Goal: Information Seeking & Learning: Check status

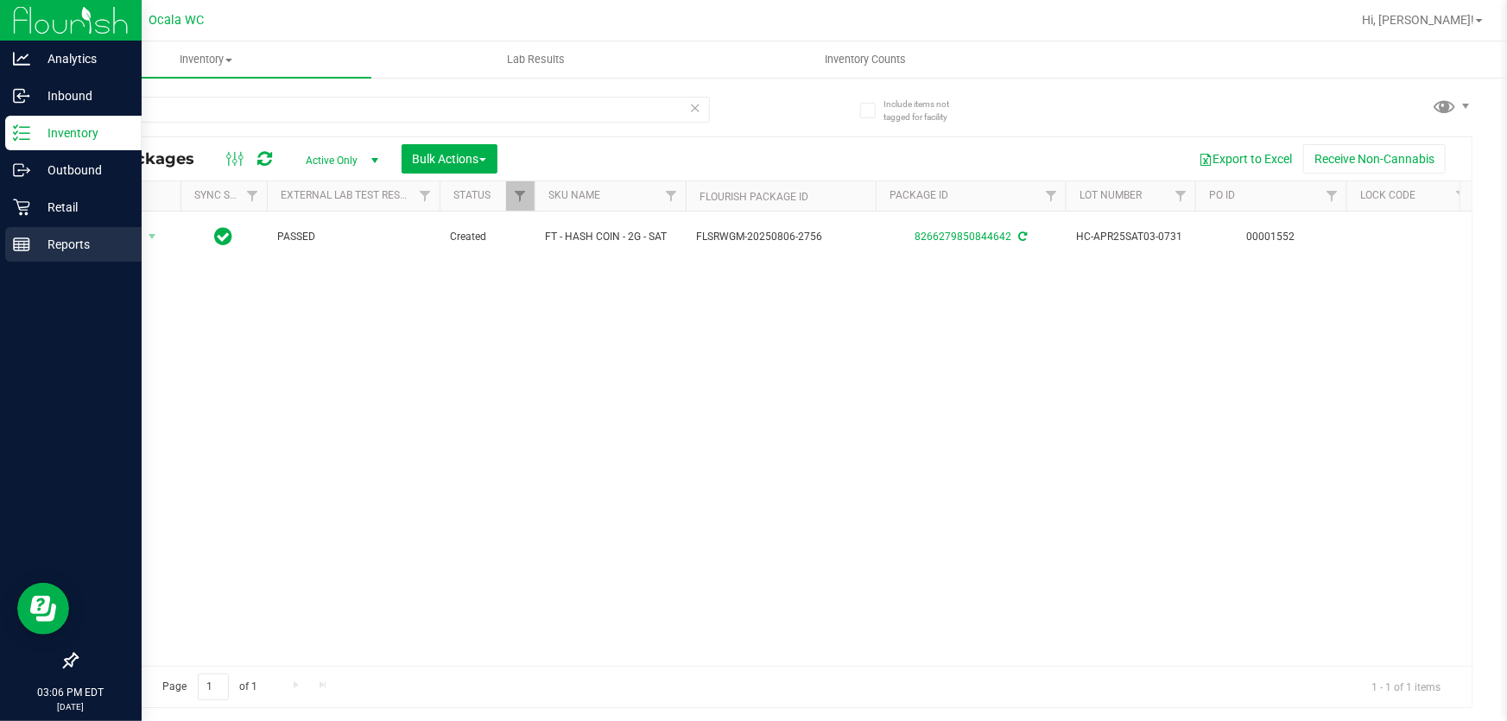
click at [36, 256] on div "Reports" at bounding box center [73, 244] width 136 height 35
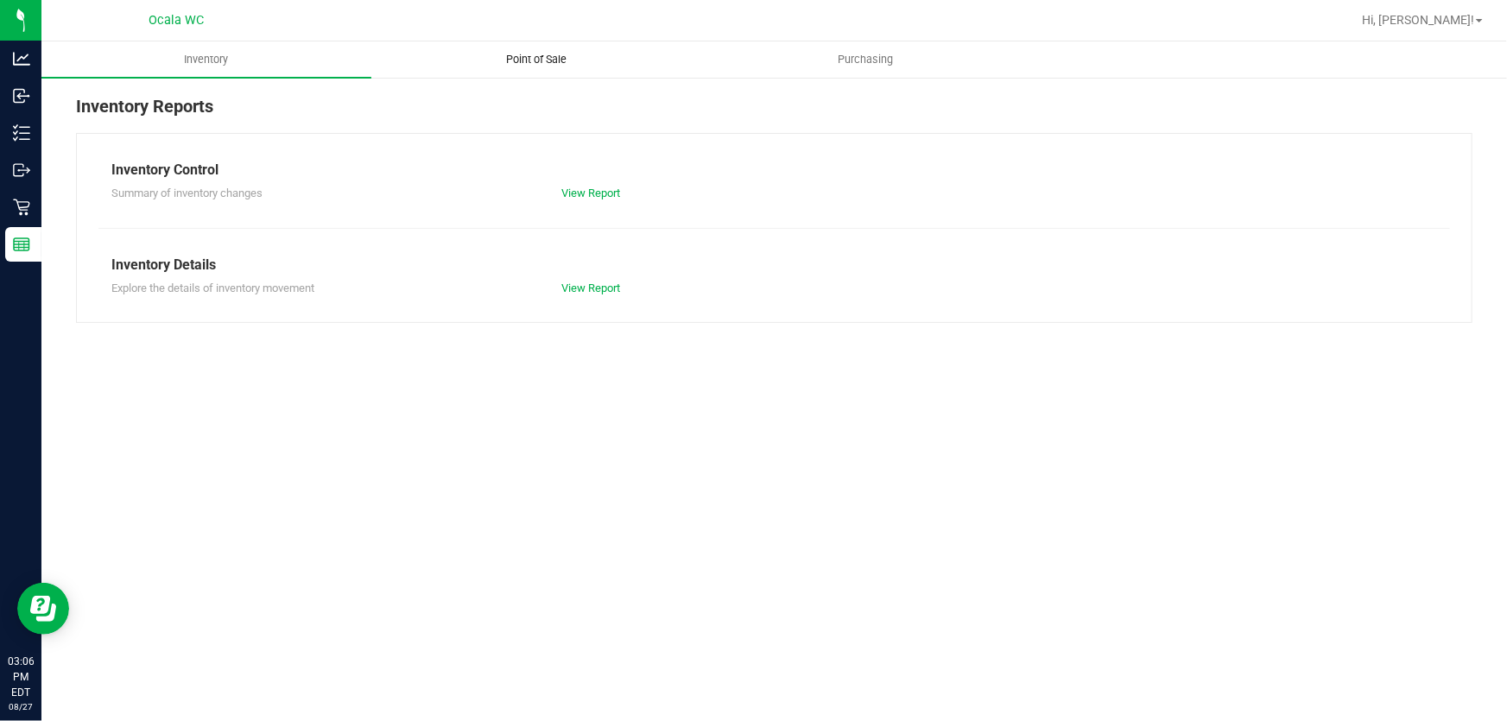
click at [534, 60] on span "Point of Sale" at bounding box center [536, 60] width 107 height 16
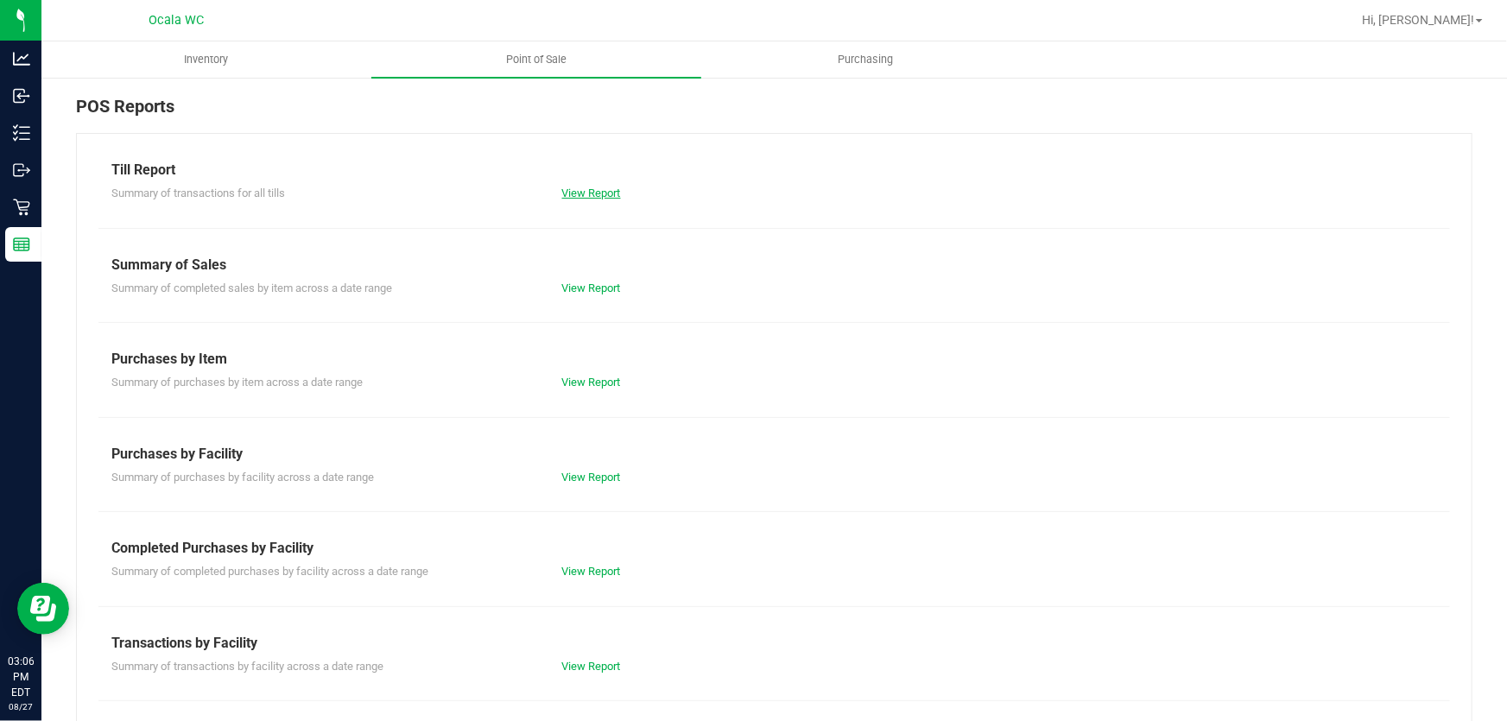
click at [582, 195] on link "View Report" at bounding box center [591, 193] width 59 height 13
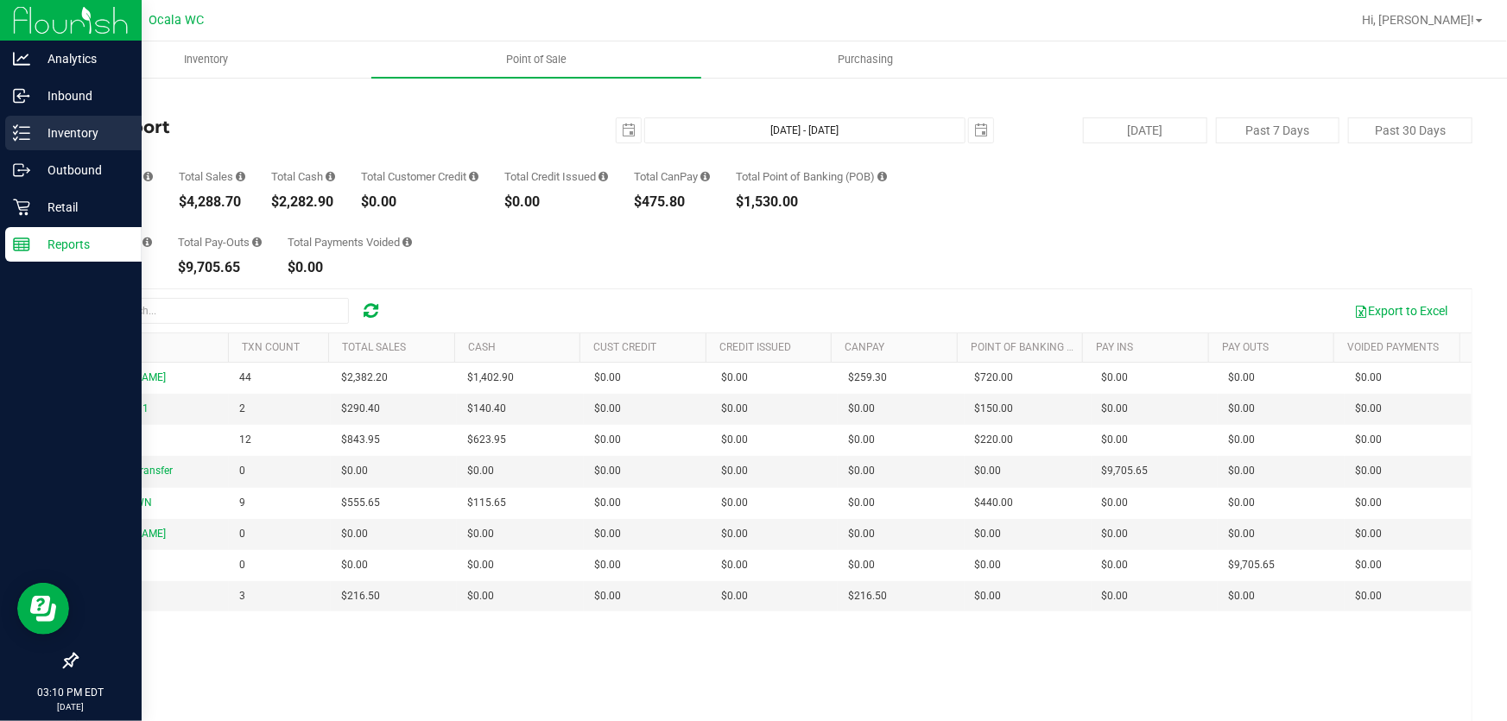
click at [30, 134] on p "Inventory" at bounding box center [82, 133] width 104 height 21
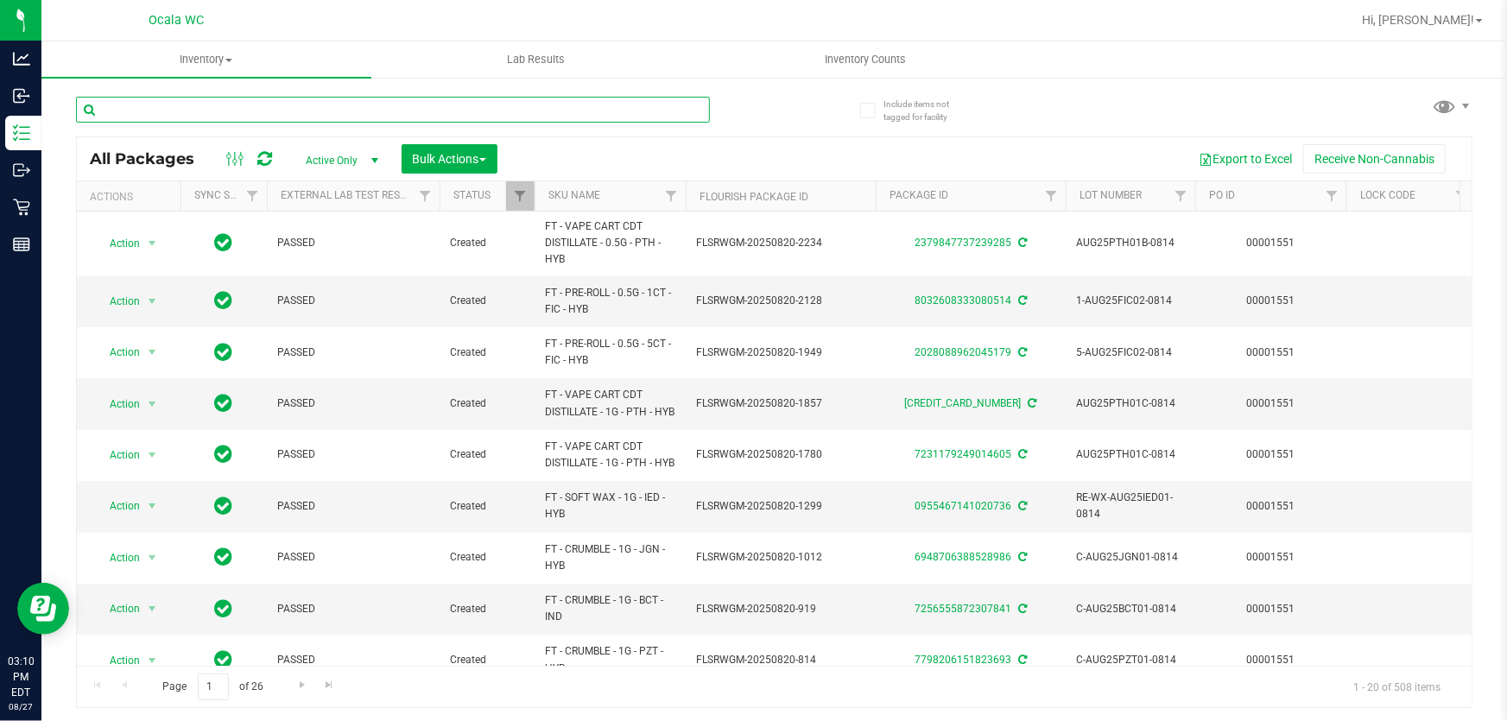
click at [173, 110] on input "text" at bounding box center [393, 110] width 634 height 26
type input "hash"
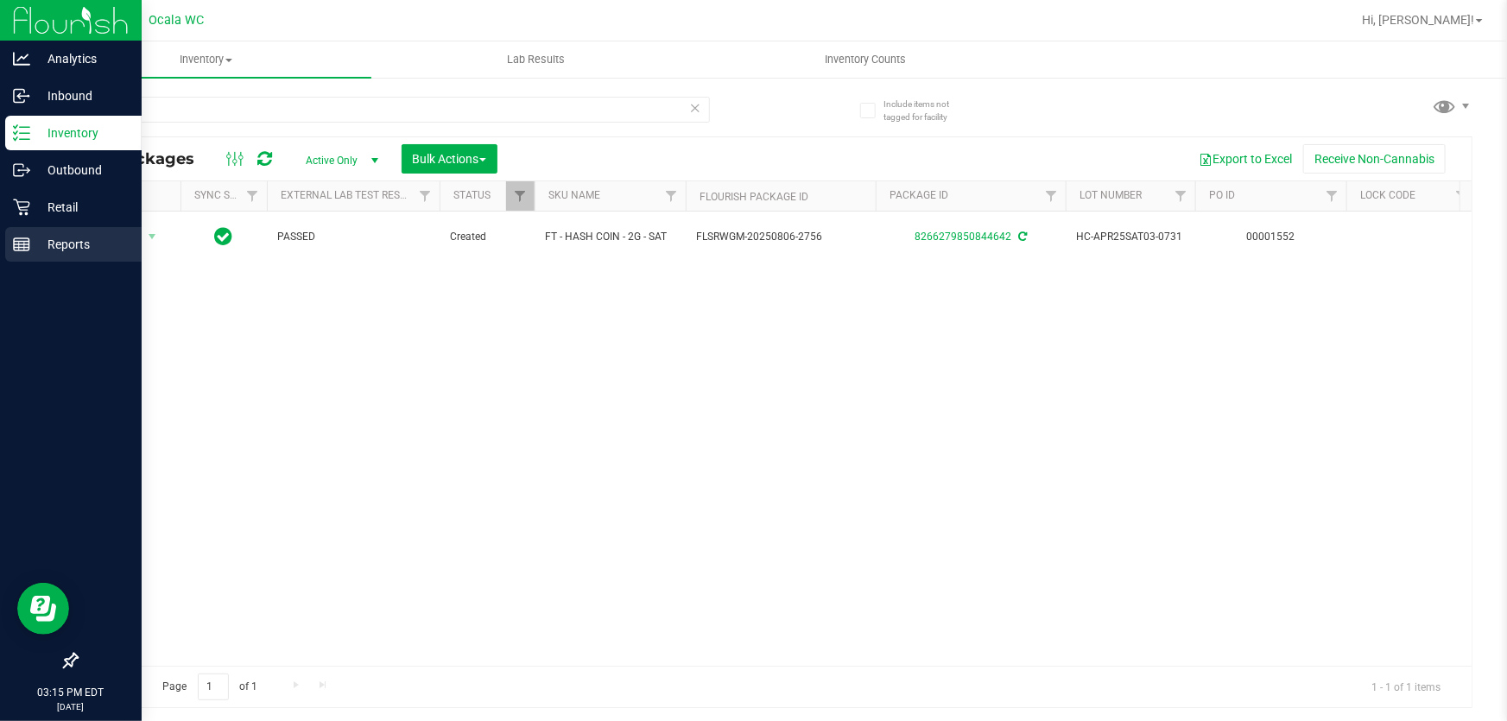
click at [25, 239] on icon at bounding box center [21, 244] width 17 height 17
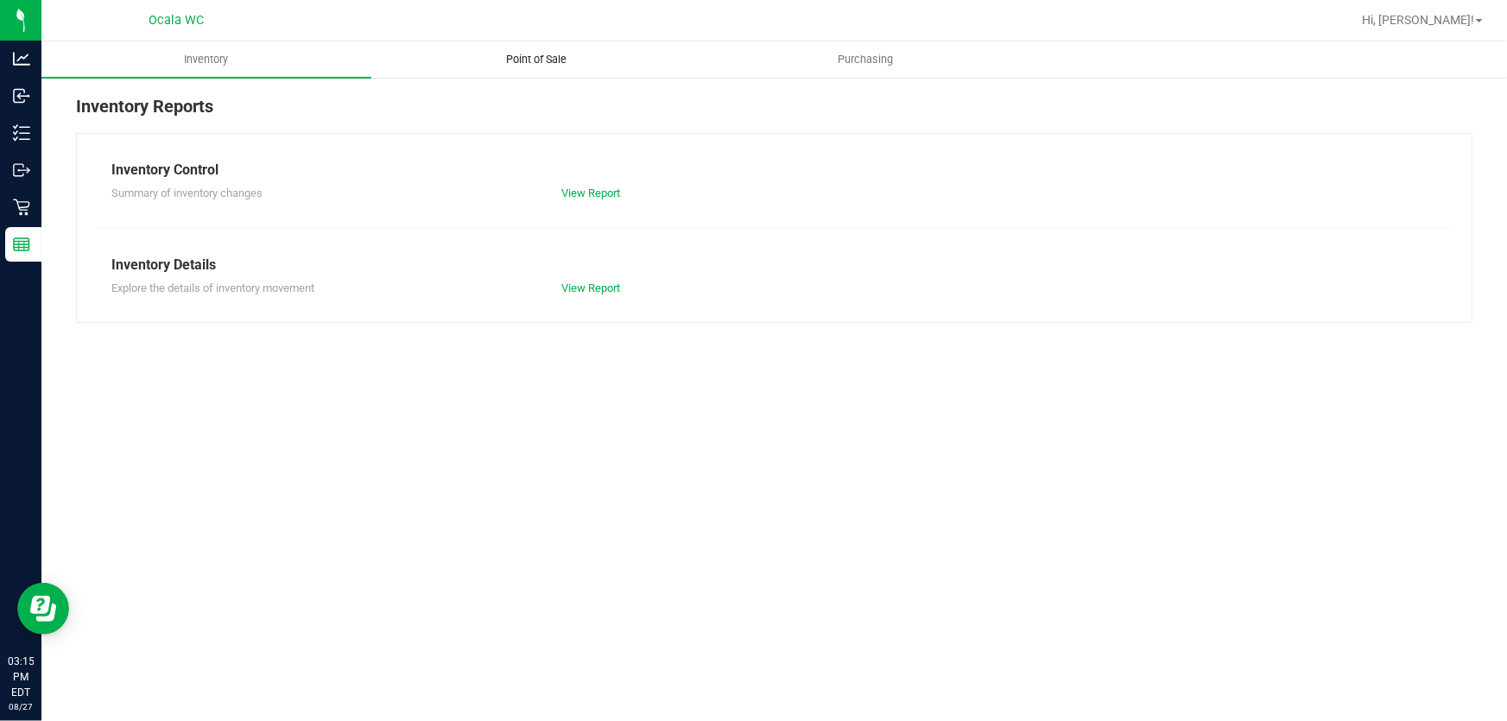
click at [561, 56] on span "Point of Sale" at bounding box center [536, 60] width 107 height 16
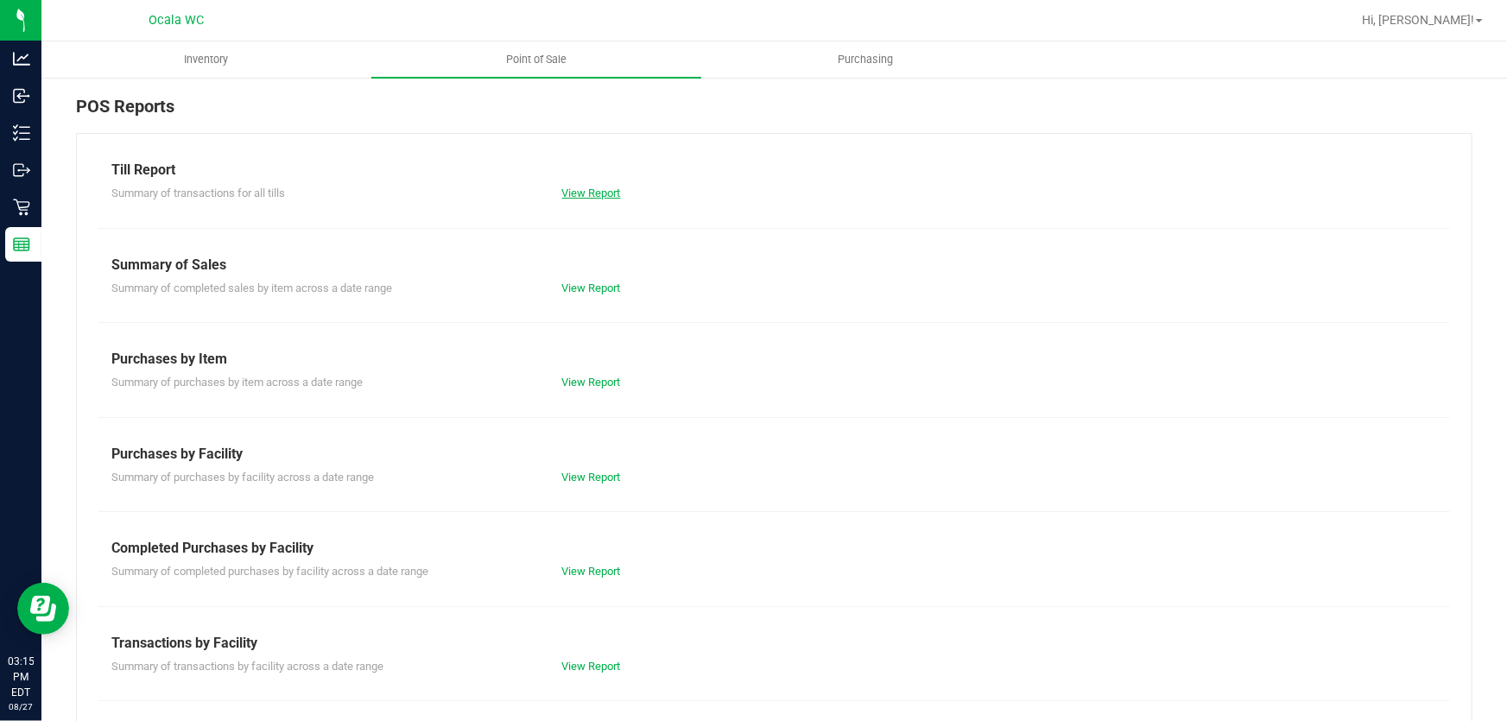
click at [608, 187] on link "View Report" at bounding box center [591, 193] width 59 height 13
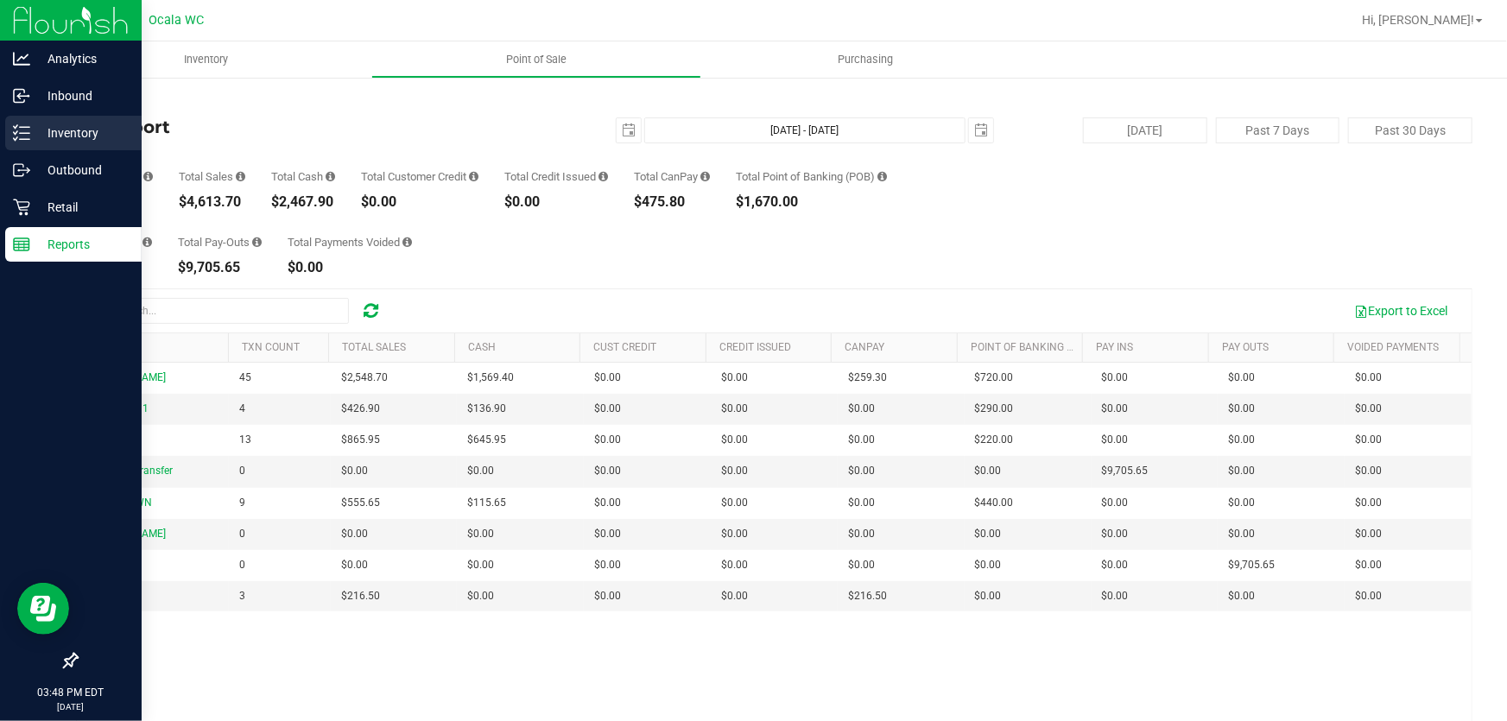
click at [46, 126] on p "Inventory" at bounding box center [82, 133] width 104 height 21
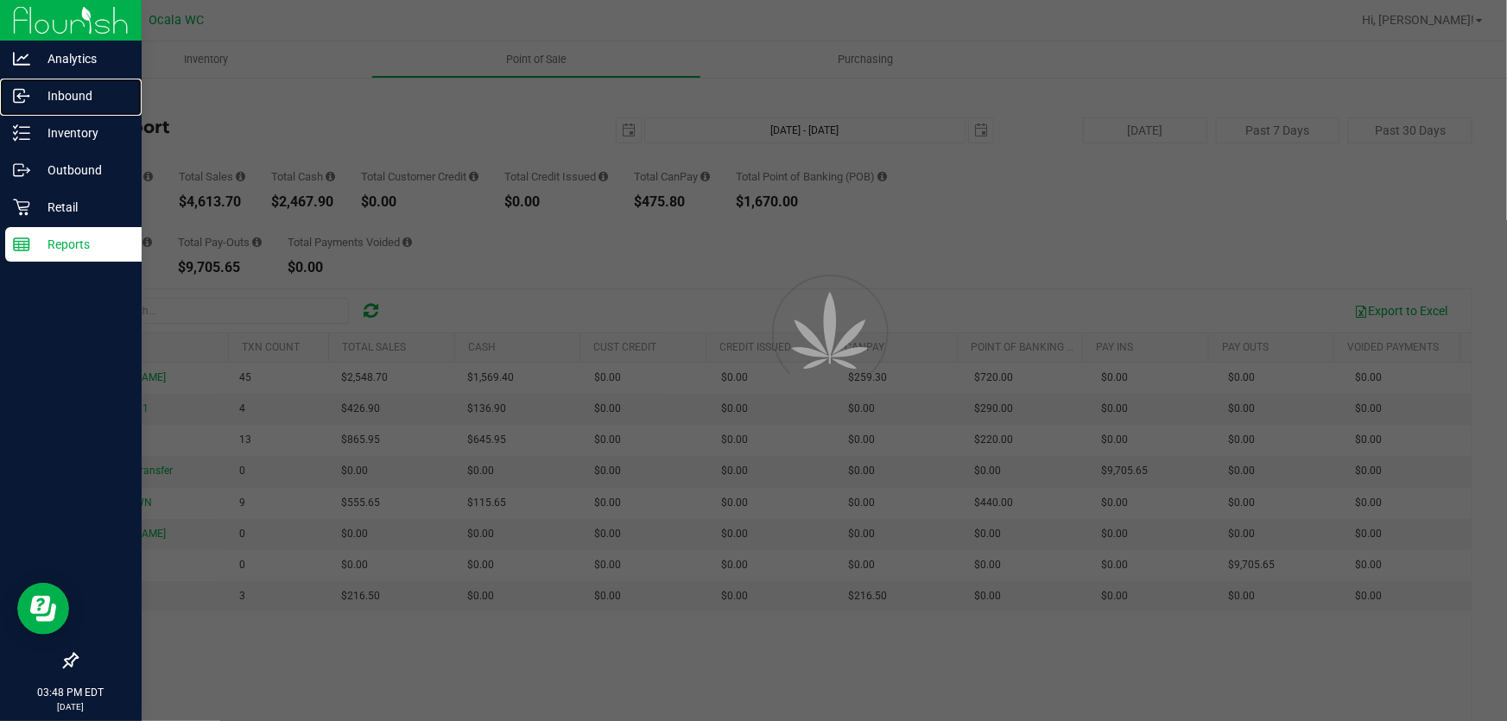
click at [63, 98] on p "Inbound" at bounding box center [82, 96] width 104 height 21
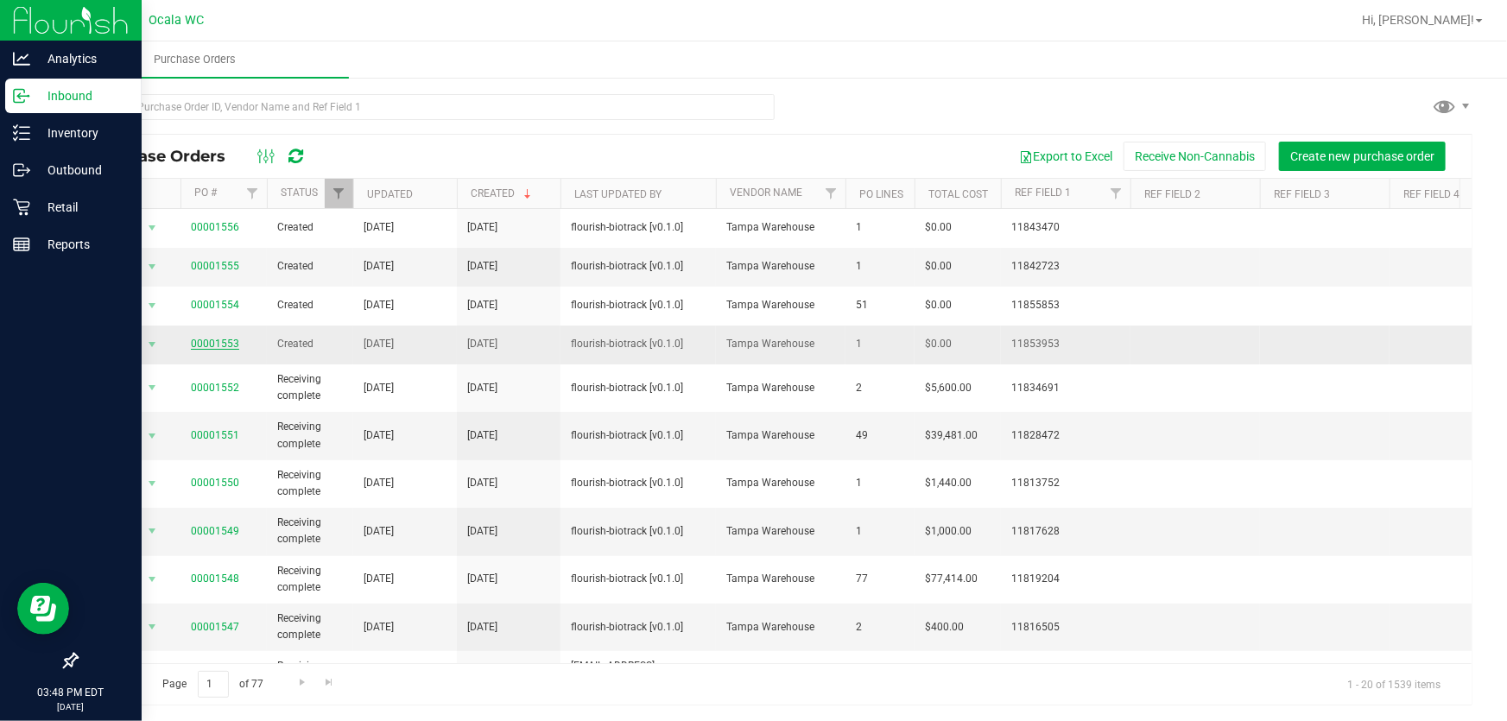
click at [197, 346] on link "00001553" at bounding box center [215, 344] width 48 height 12
click at [224, 268] on link "00001555" at bounding box center [215, 266] width 48 height 12
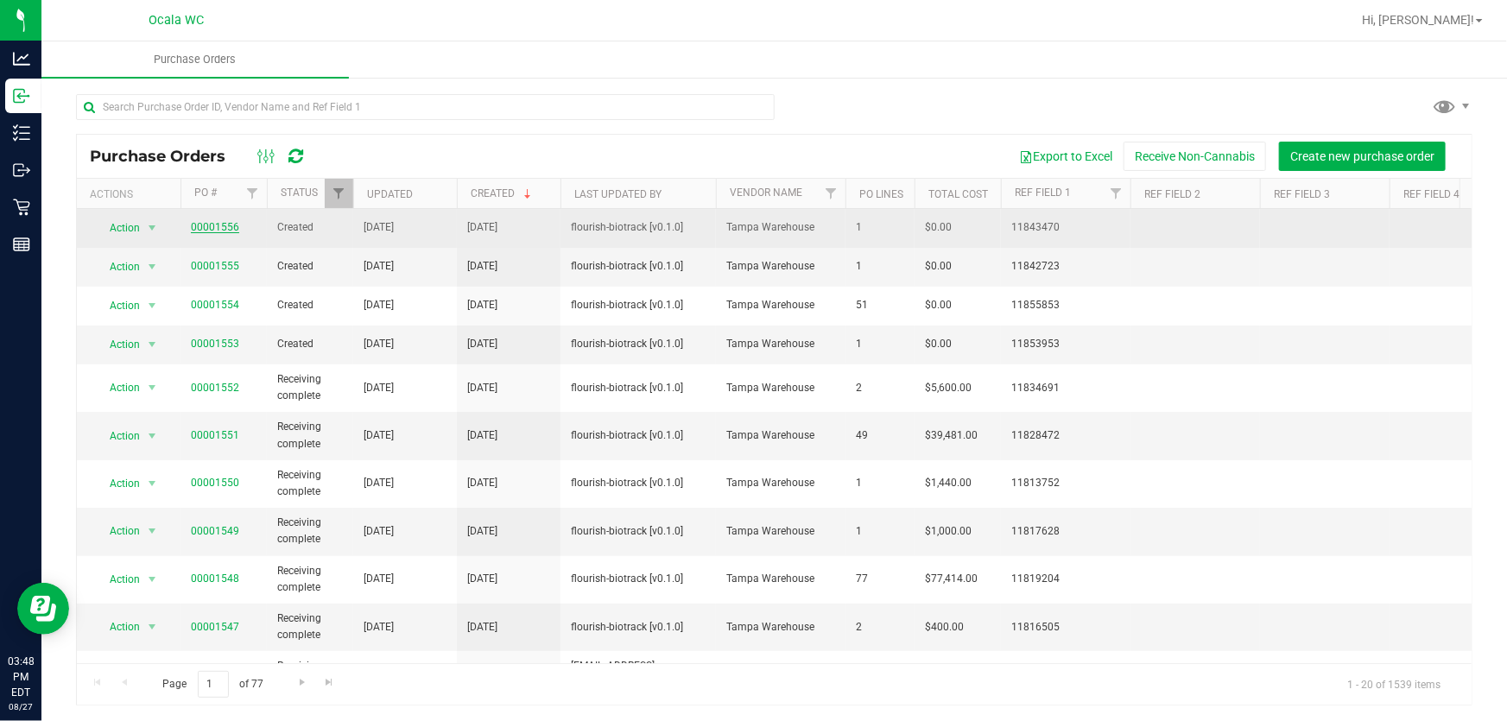
click at [208, 225] on link "00001556" at bounding box center [215, 227] width 48 height 12
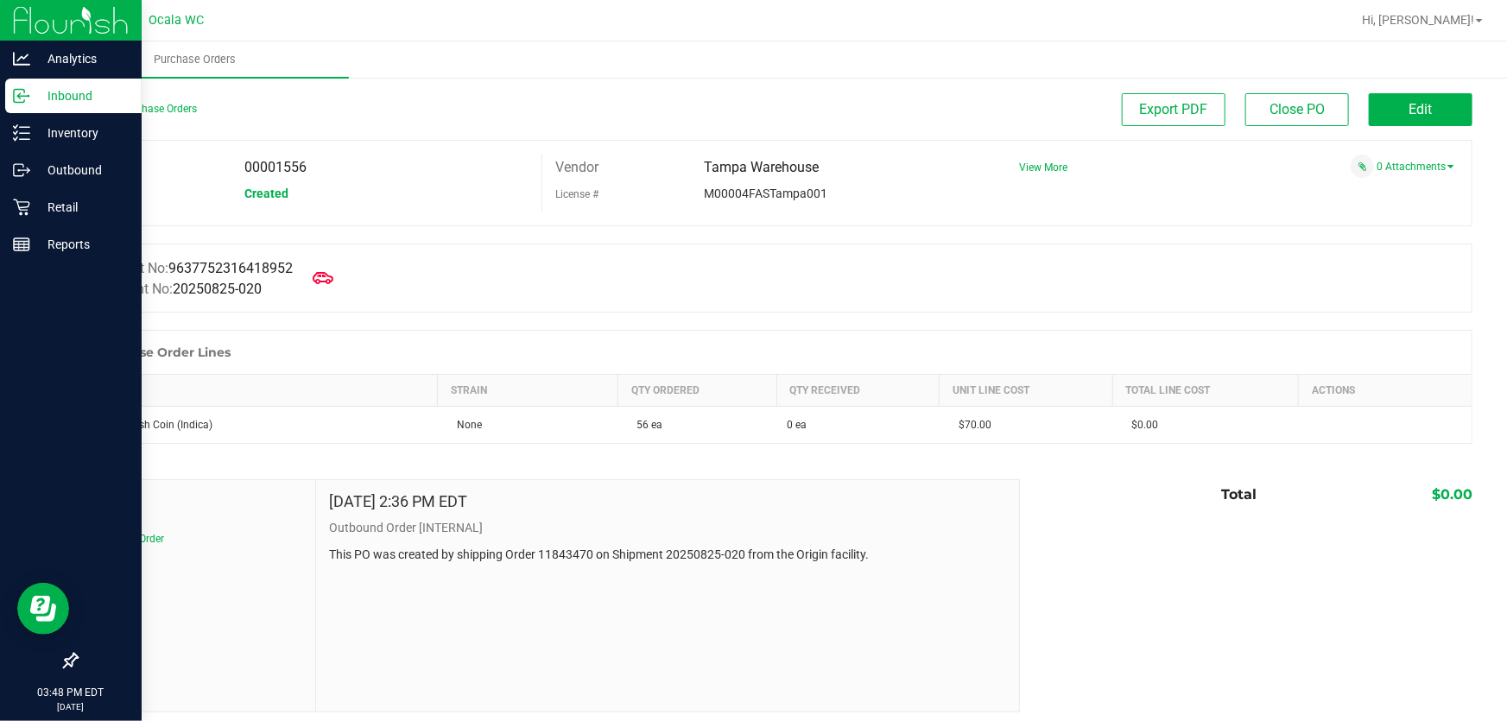
click at [67, 98] on p "Inbound" at bounding box center [82, 96] width 104 height 21
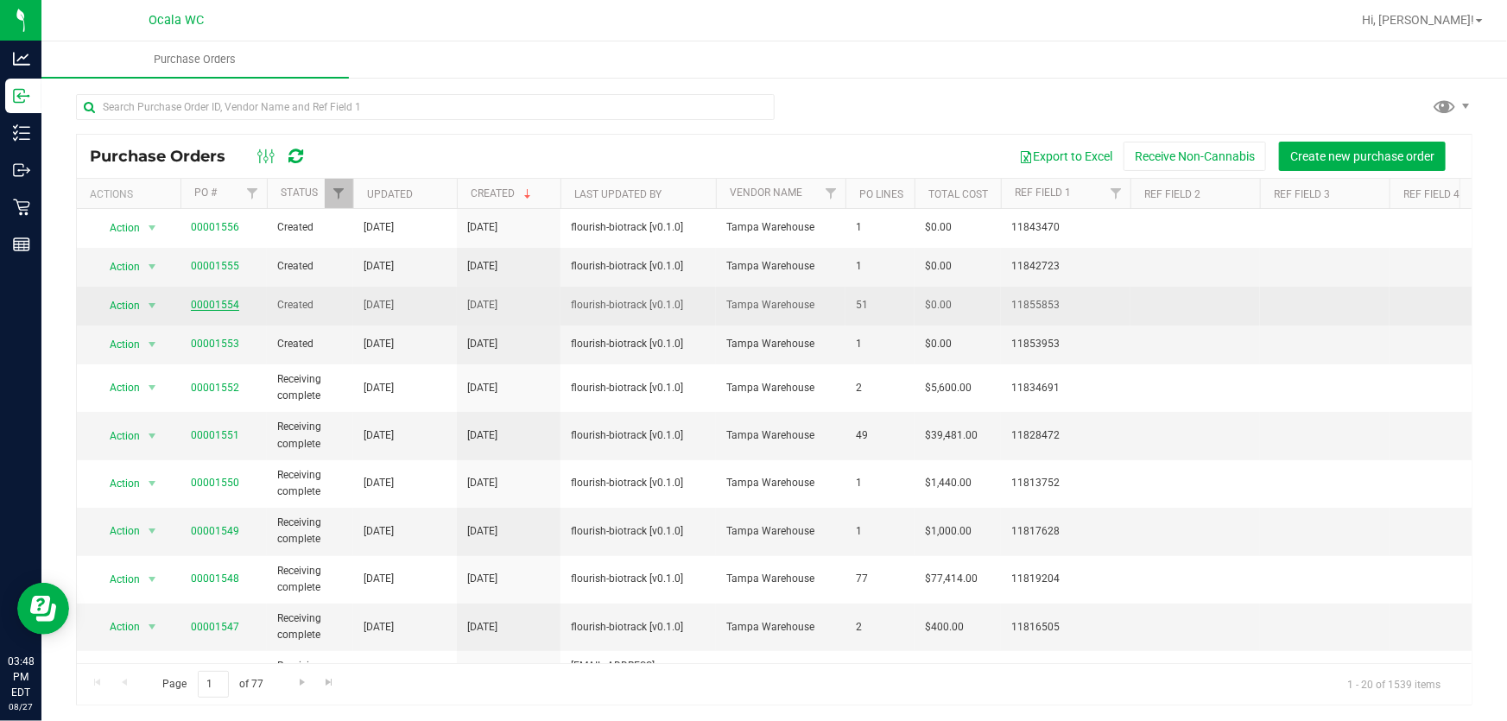
click at [219, 303] on link "00001554" at bounding box center [215, 305] width 48 height 12
